Goal: Transaction & Acquisition: Purchase product/service

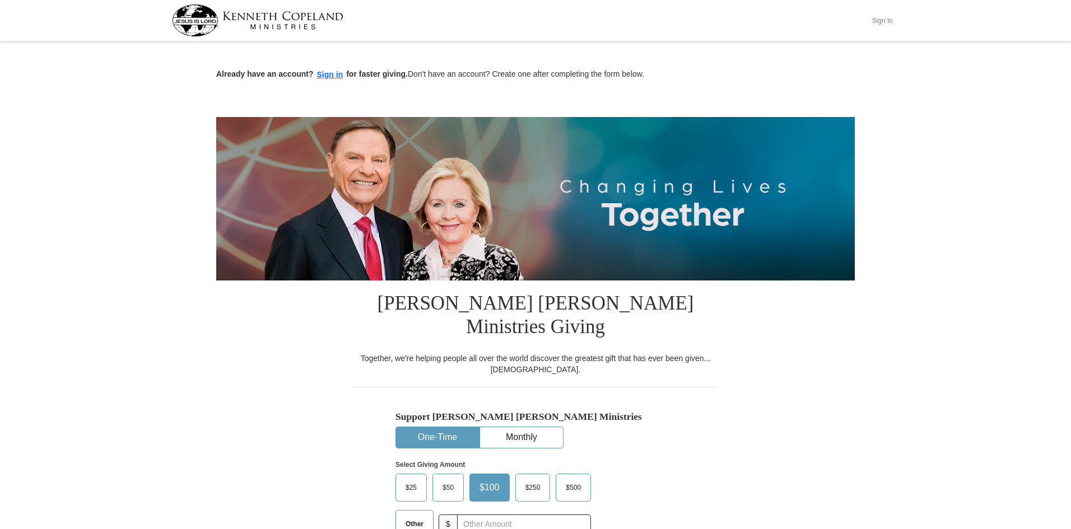
click at [881, 20] on button "Sign In" at bounding box center [883, 20] width 34 height 17
click at [332, 75] on button "Sign in" at bounding box center [330, 74] width 33 height 13
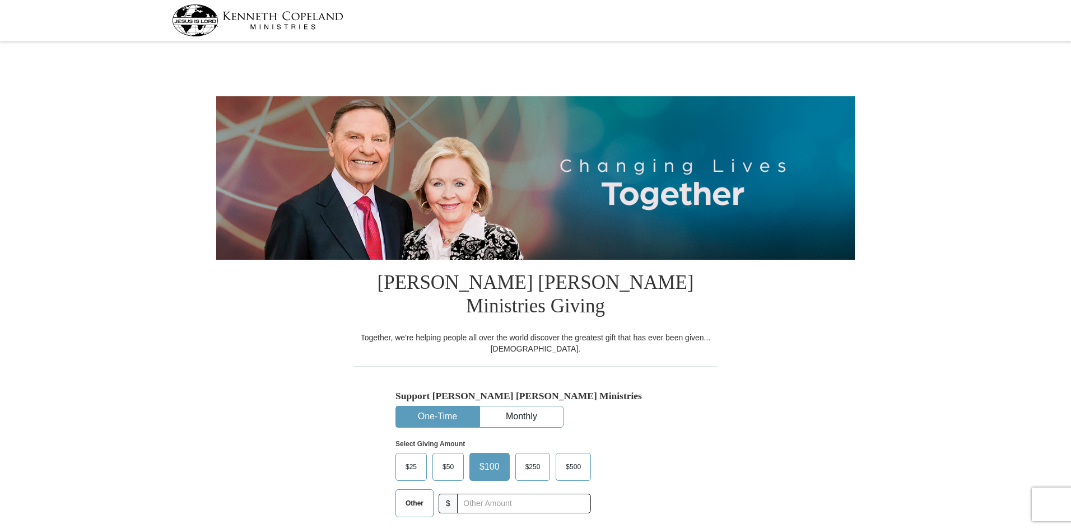
select select "[GEOGRAPHIC_DATA]"
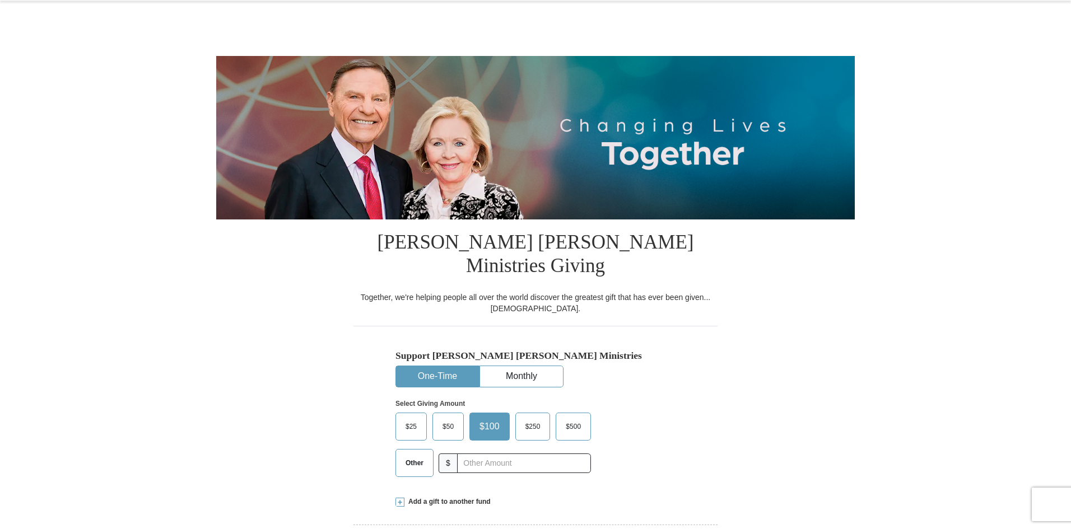
scroll to position [112, 0]
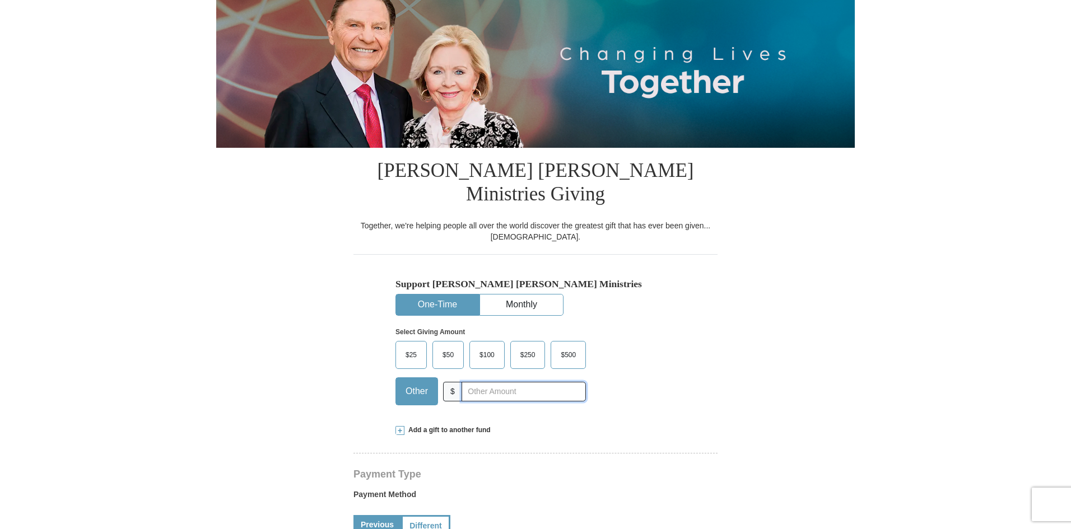
click at [488, 382] on input "text" at bounding box center [524, 392] width 124 height 20
type input "450"
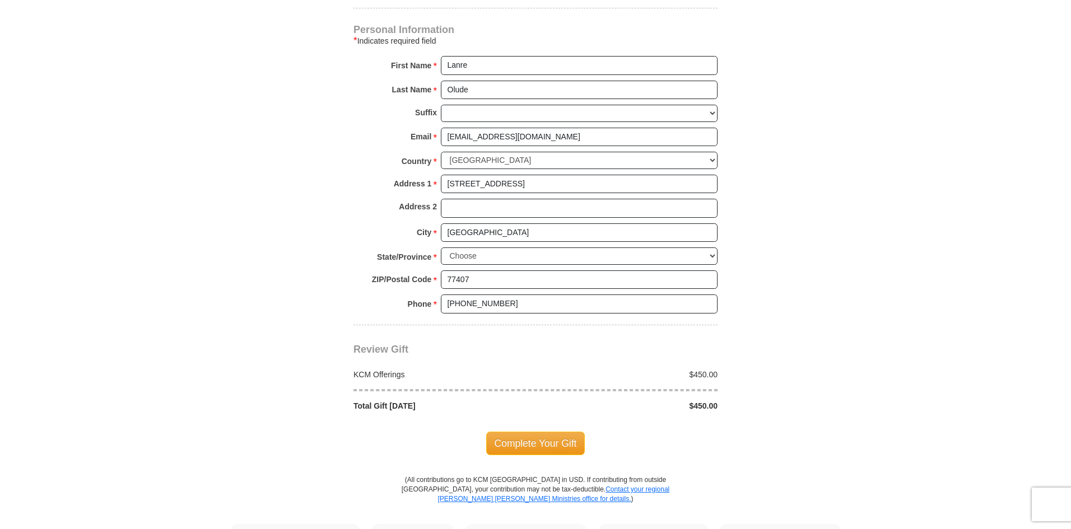
scroll to position [784, 0]
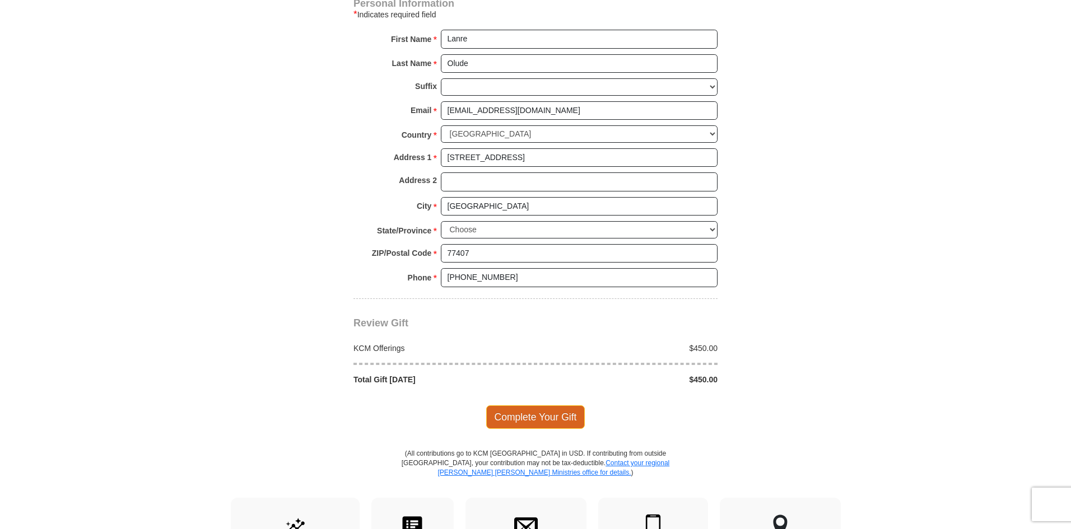
click at [543, 406] on span "Complete Your Gift" at bounding box center [535, 418] width 99 height 24
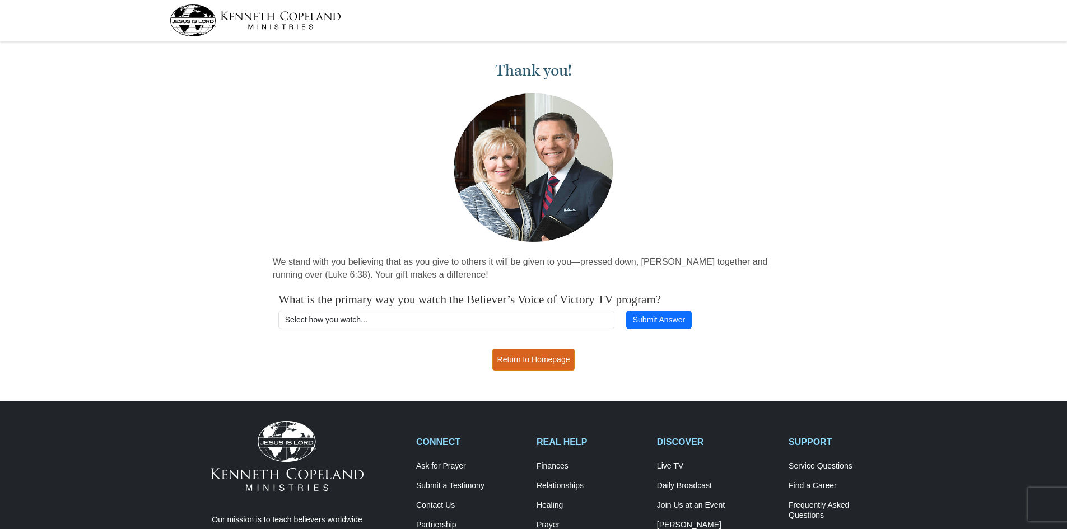
click at [535, 363] on link "Return to Homepage" at bounding box center [533, 360] width 83 height 22
